Goal: Find specific page/section: Find specific page/section

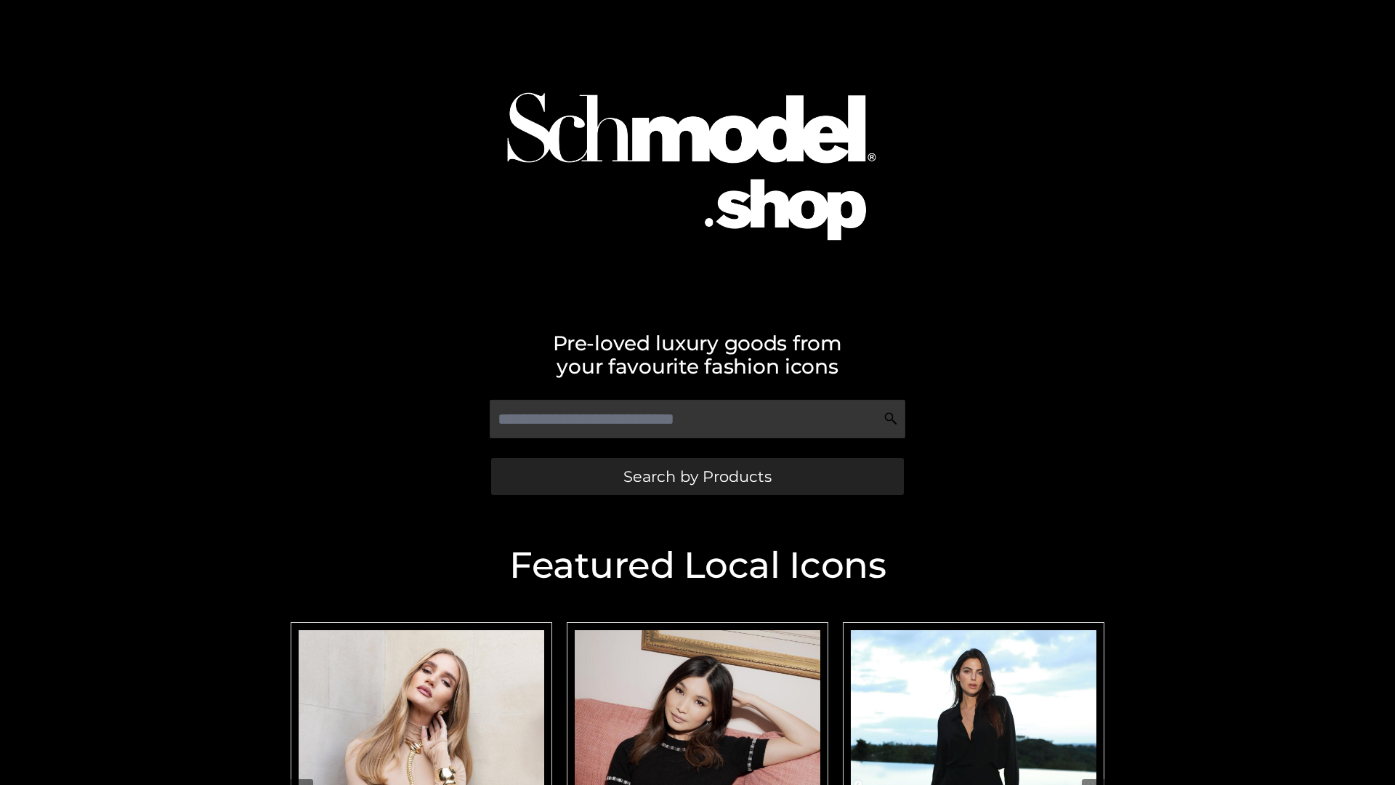
click at [697, 476] on span "Search by Products" at bounding box center [698, 476] width 148 height 15
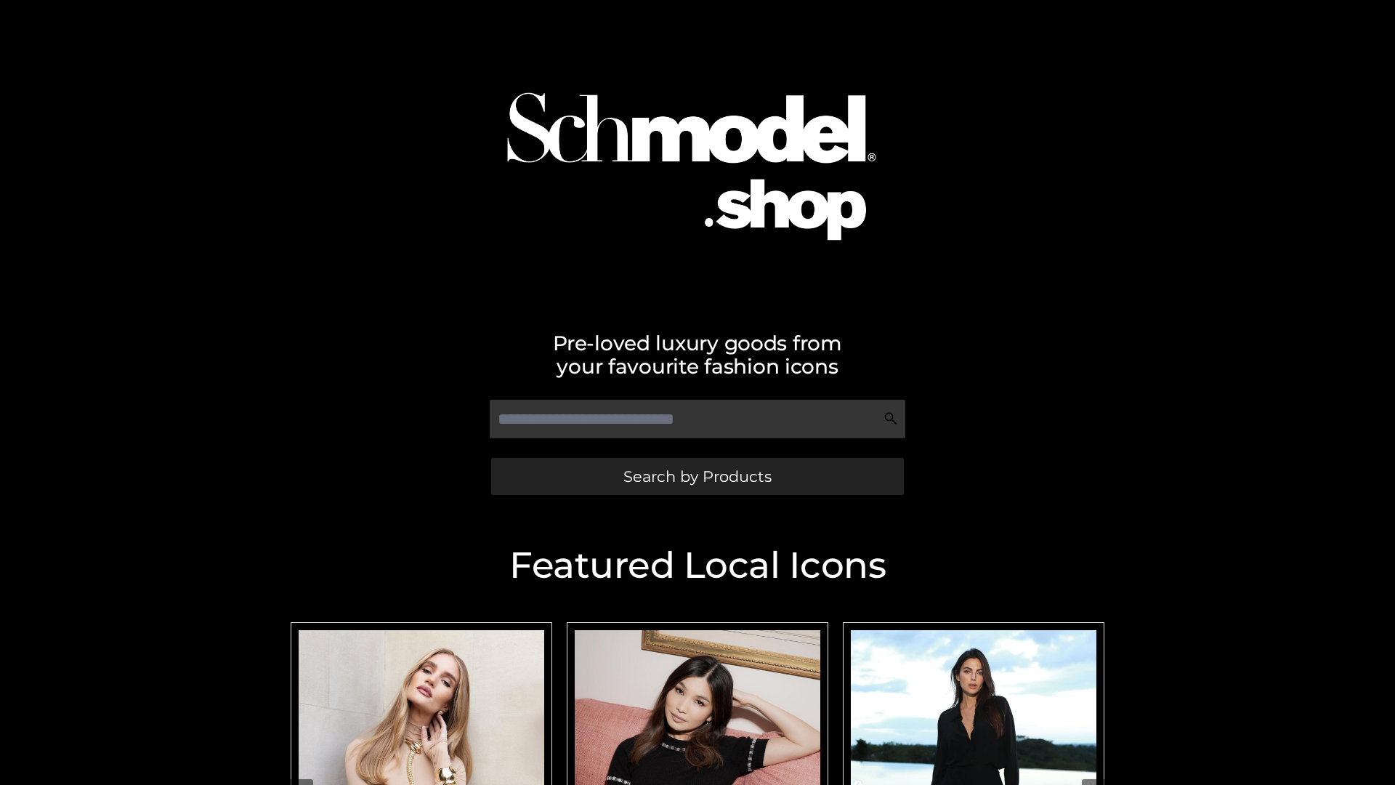
click at [697, 476] on span "Search by Products" at bounding box center [698, 476] width 148 height 15
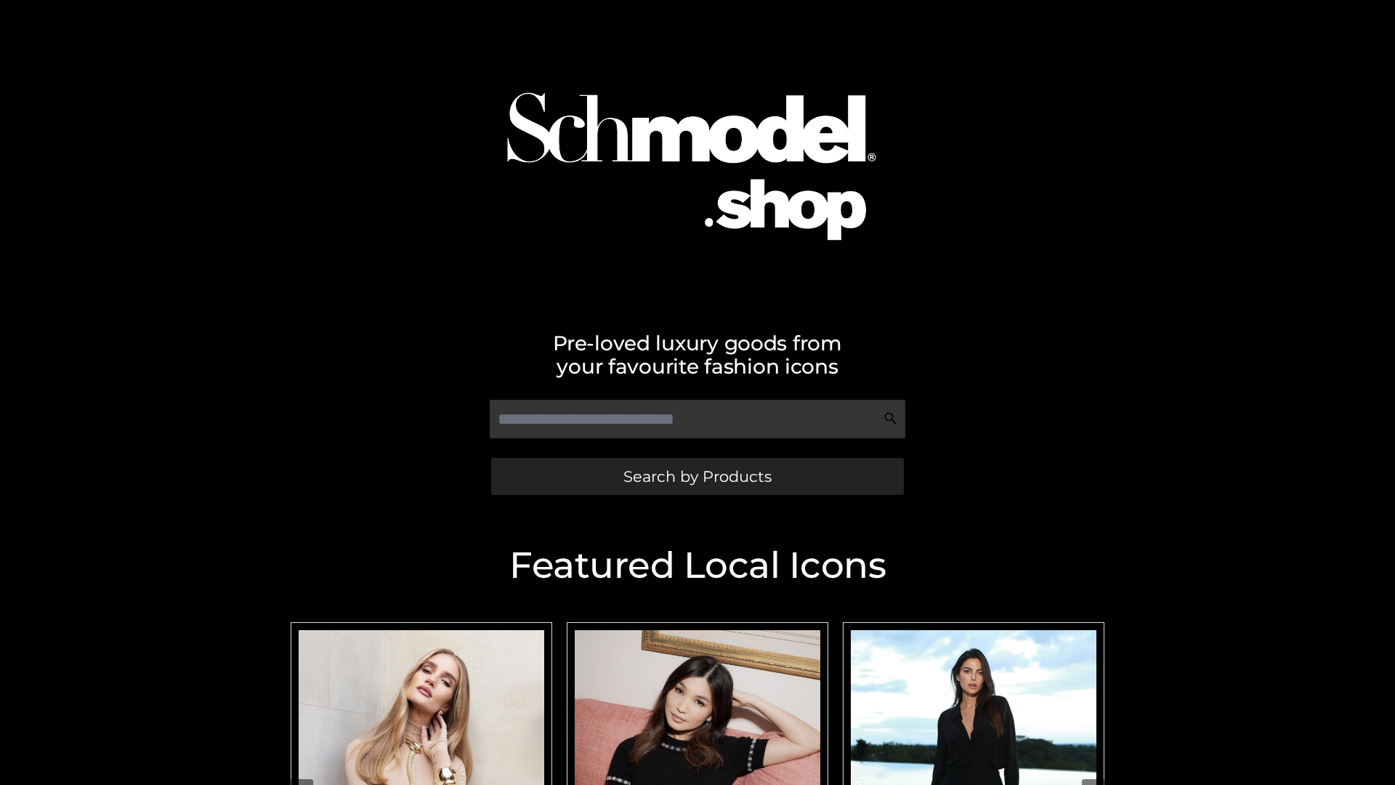
click at [697, 476] on span "Search by Products" at bounding box center [698, 476] width 148 height 15
